Goal: Information Seeking & Learning: Stay updated

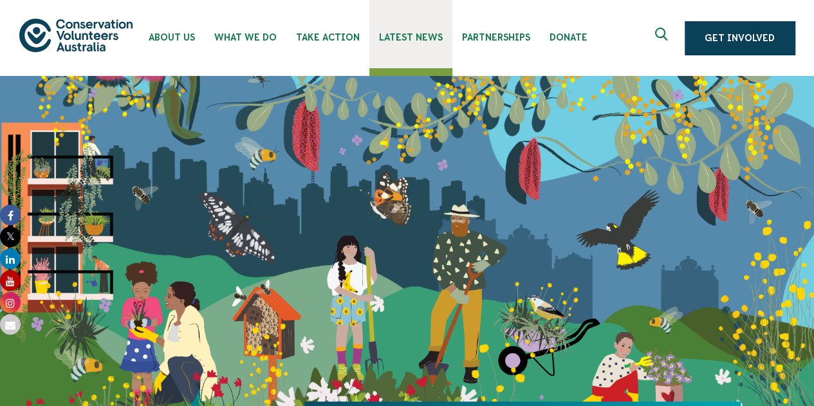
click at [399, 30] on link "Latest News" at bounding box center [410, 34] width 83 height 68
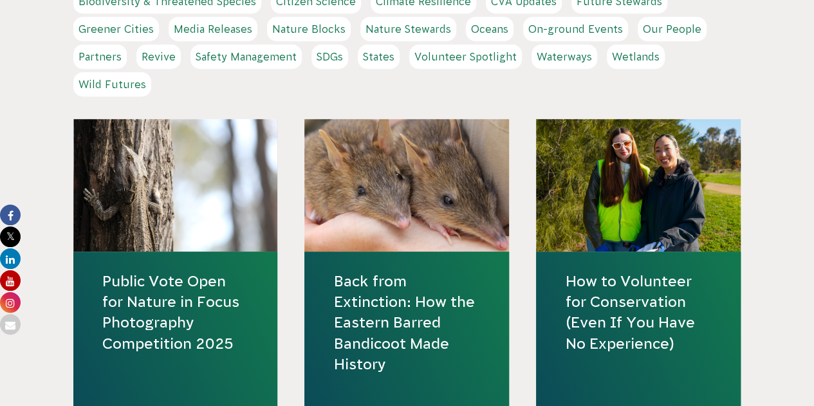
scroll to position [450, 0]
click at [162, 326] on link "Public Vote Open for Nature in Focus Photography Competition 2025" at bounding box center [175, 311] width 147 height 83
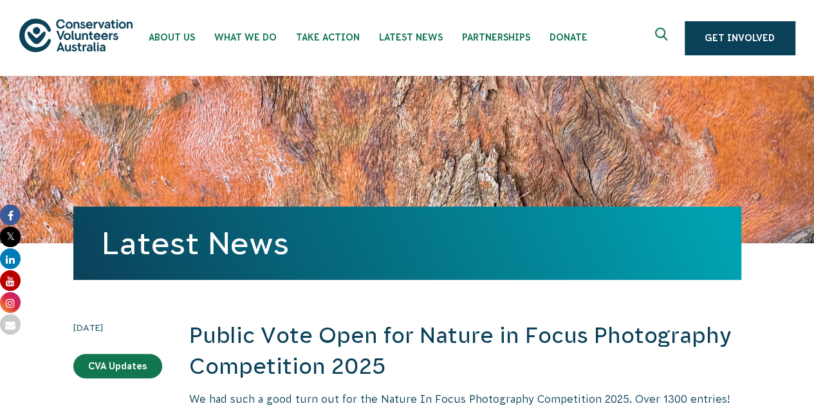
click at [17, 206] on link at bounding box center [10, 214] width 21 height 22
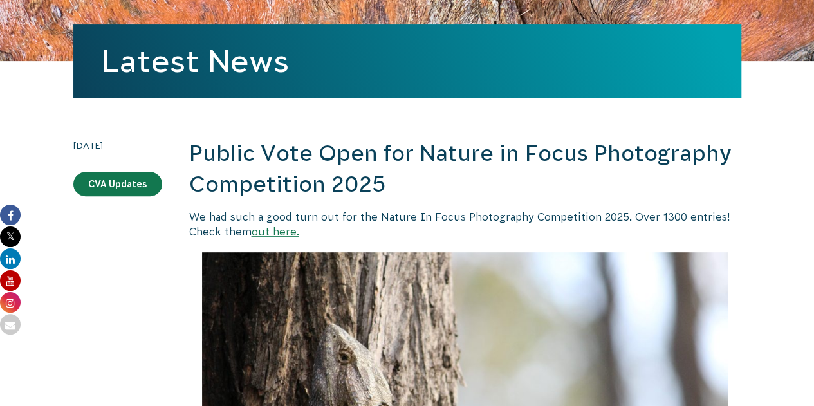
scroll to position [193, 0]
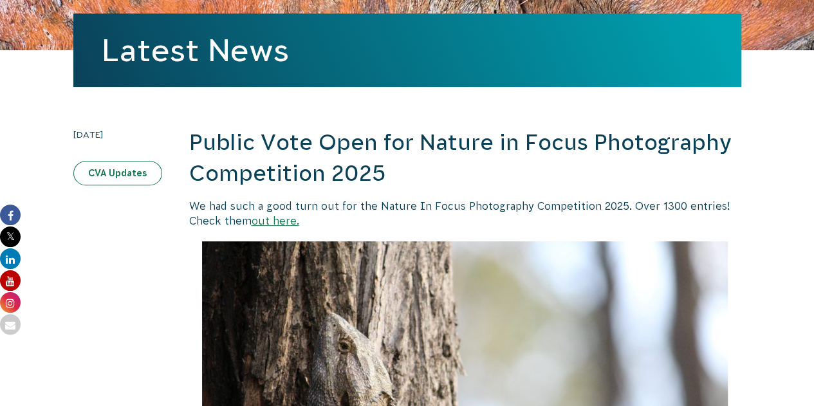
click at [137, 161] on link "CVA Updates" at bounding box center [117, 173] width 89 height 24
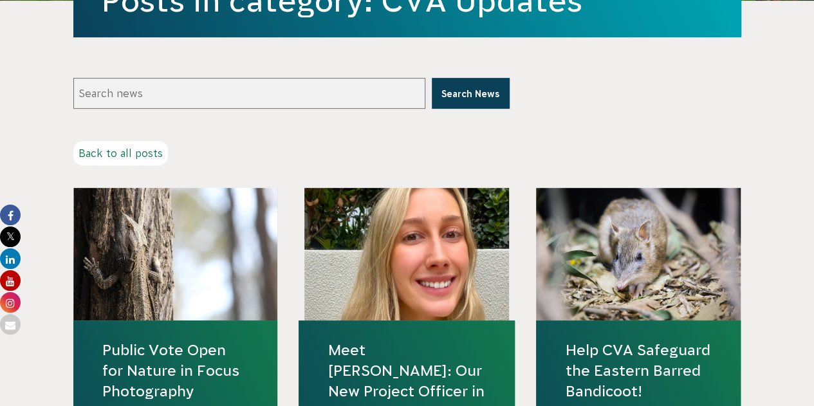
scroll to position [249, 0]
